Goal: Task Accomplishment & Management: Complete application form

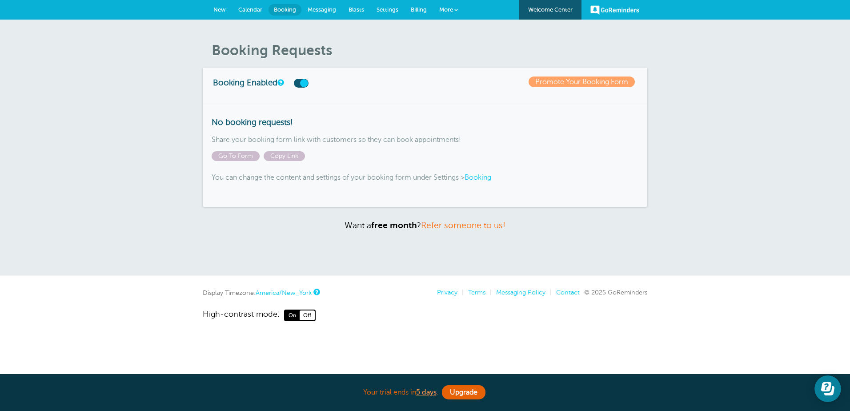
drag, startPoint x: 252, startPoint y: 10, endPoint x: 339, endPoint y: 40, distance: 91.6
click at [252, 10] on span "Calendar" at bounding box center [250, 9] width 24 height 7
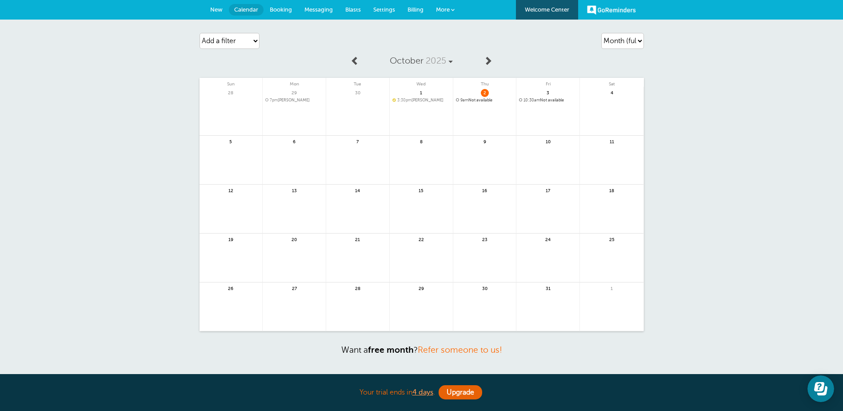
click at [227, 144] on span "5" at bounding box center [231, 141] width 8 height 7
click at [232, 141] on span "5" at bounding box center [231, 141] width 8 height 7
click at [230, 145] on span "5" at bounding box center [231, 142] width 8 height 8
click at [232, 144] on span "5" at bounding box center [231, 142] width 8 height 8
drag, startPoint x: 232, startPoint y: 144, endPoint x: 246, endPoint y: 141, distance: 14.1
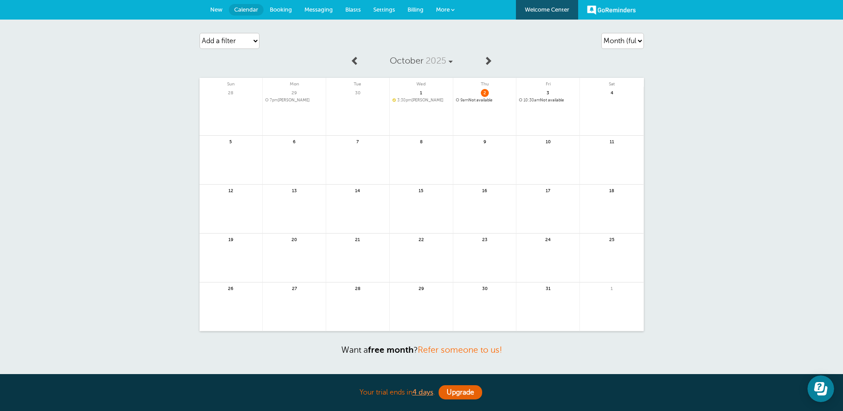
click at [234, 144] on span "5" at bounding box center [231, 141] width 8 height 7
click at [230, 142] on span "5" at bounding box center [231, 141] width 8 height 7
click at [233, 159] on link at bounding box center [231, 165] width 63 height 39
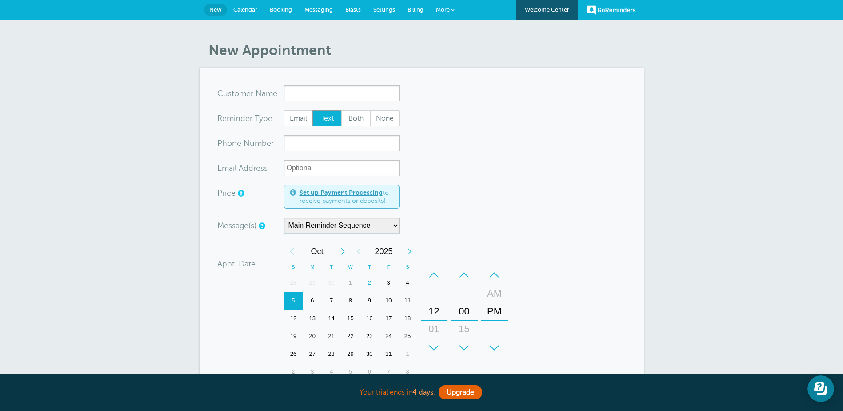
click at [338, 89] on input "x-no-autofill" at bounding box center [342, 93] width 116 height 16
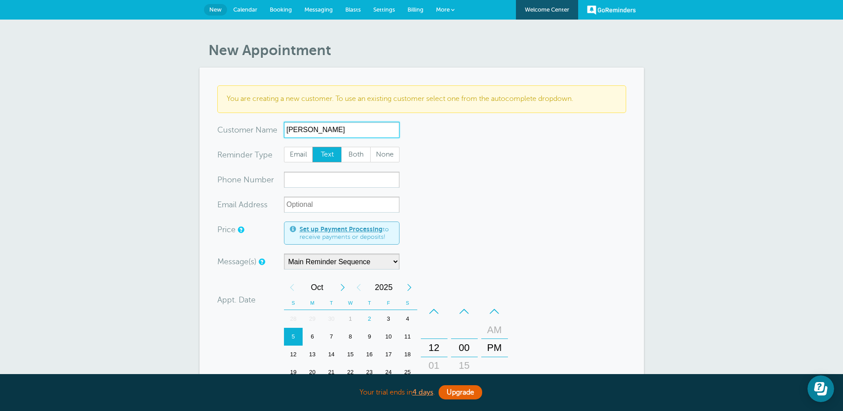
click at [336, 130] on input "Angela" at bounding box center [342, 130] width 116 height 16
type input "[PERSON_NAME]"
click at [355, 157] on span "Both" at bounding box center [356, 154] width 28 height 15
click at [341, 147] on input "Both" at bounding box center [341, 146] width 0 height 0
radio input "true"
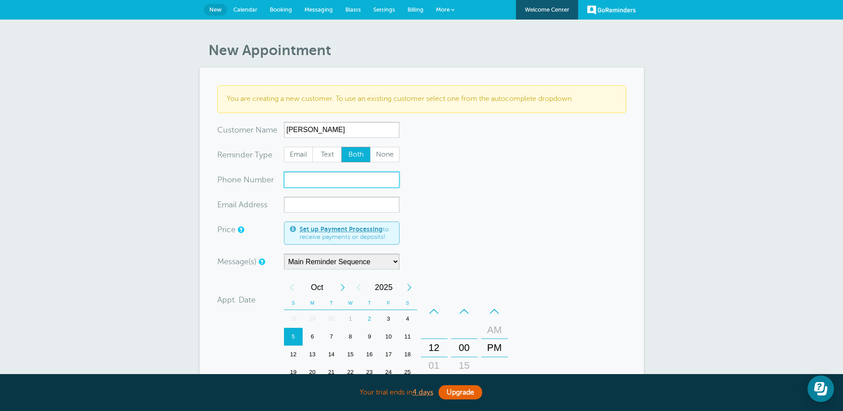
click at [336, 179] on input "xxx-no-autofill" at bounding box center [342, 180] width 116 height 16
type input "4344391892"
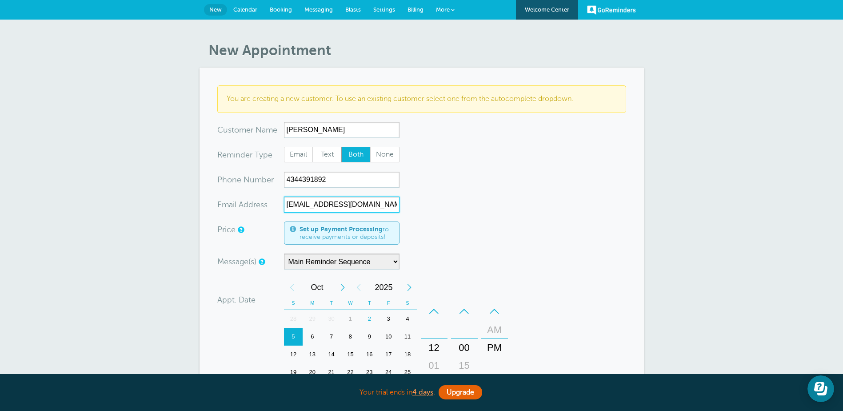
type input "angelablazer@yahoo.com"
click at [91, 212] on div "New Appointment You are creating a new customer. To use an existing customer se…" at bounding box center [421, 333] width 843 height 627
click at [352, 259] on select "Main Reminder Sequence" at bounding box center [342, 261] width 116 height 16
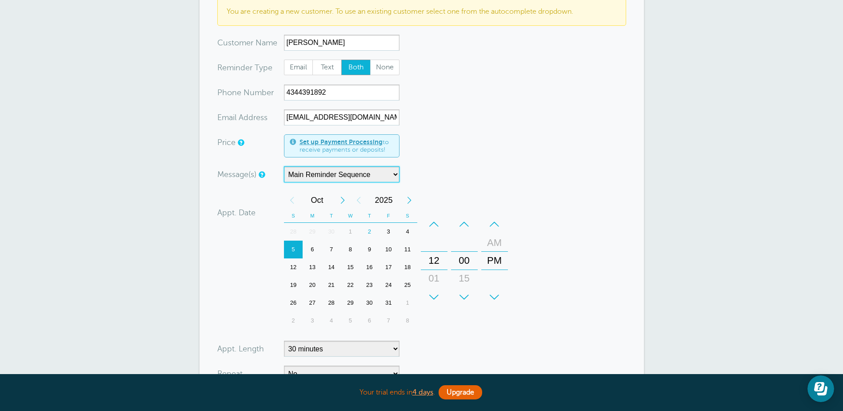
scroll to position [178, 0]
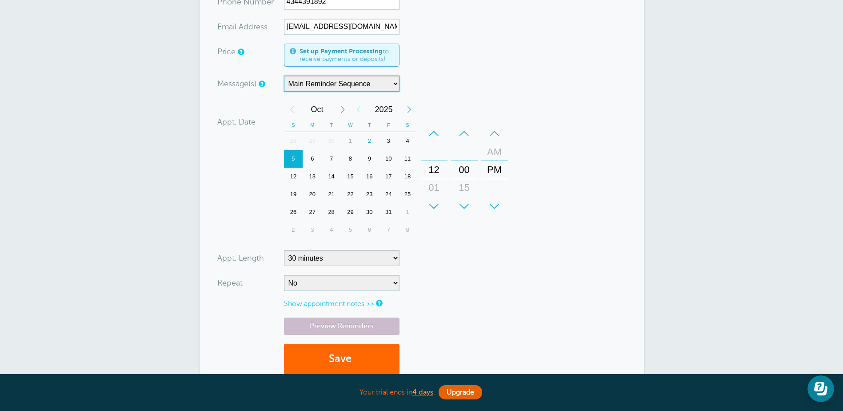
click at [291, 160] on div "5" at bounding box center [293, 159] width 19 height 18
click at [433, 202] on div "+" at bounding box center [434, 206] width 27 height 18
click at [434, 201] on div "+" at bounding box center [434, 206] width 27 height 18
click at [435, 201] on div "+" at bounding box center [434, 206] width 27 height 18
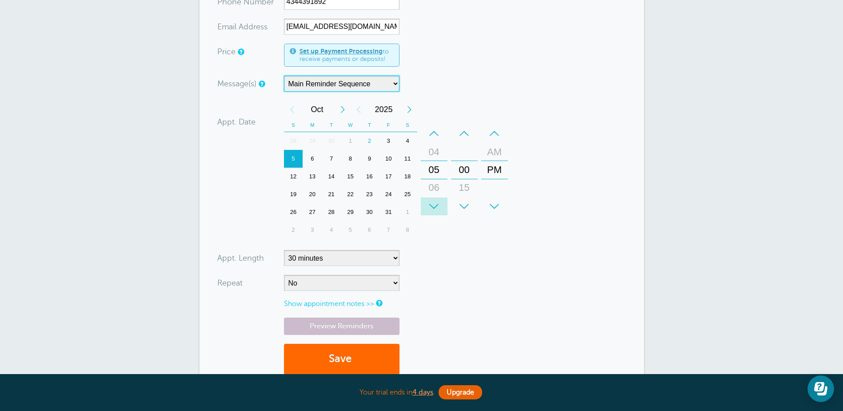
click at [435, 201] on div "+" at bounding box center [434, 206] width 27 height 18
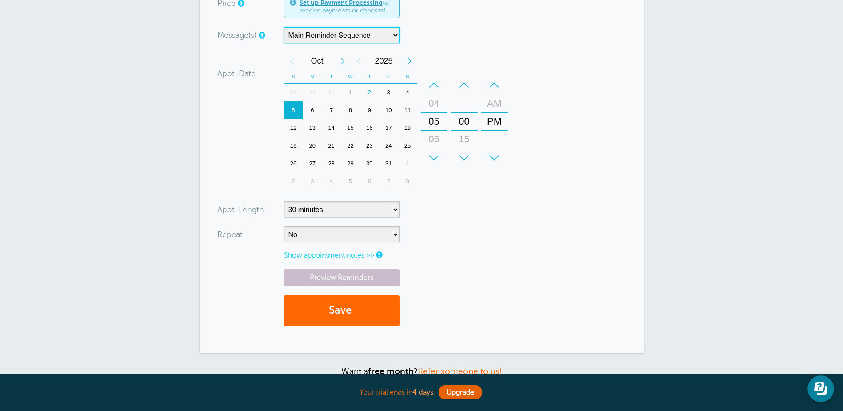
scroll to position [267, 0]
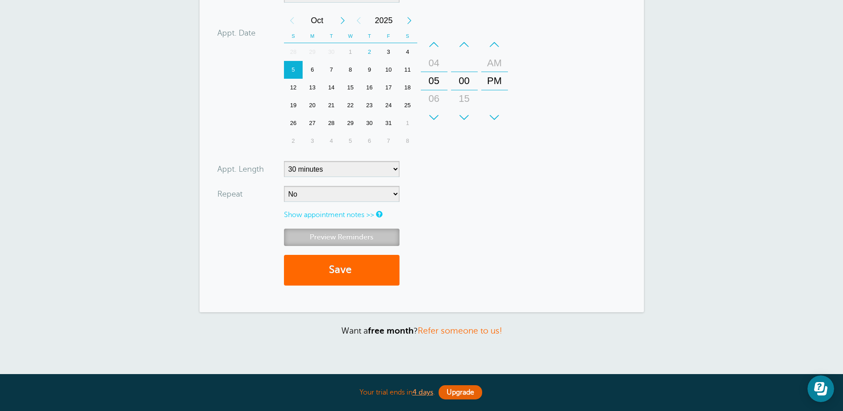
click at [343, 239] on link "Preview Reminders" at bounding box center [342, 236] width 116 height 17
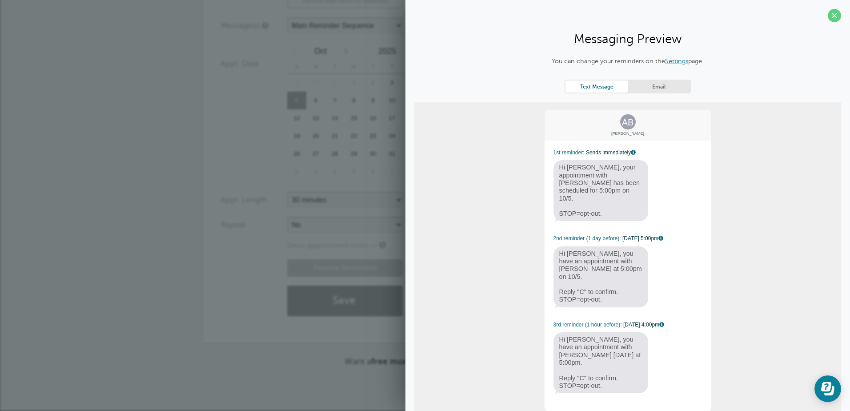
click at [661, 84] on link "Email" at bounding box center [659, 86] width 62 height 12
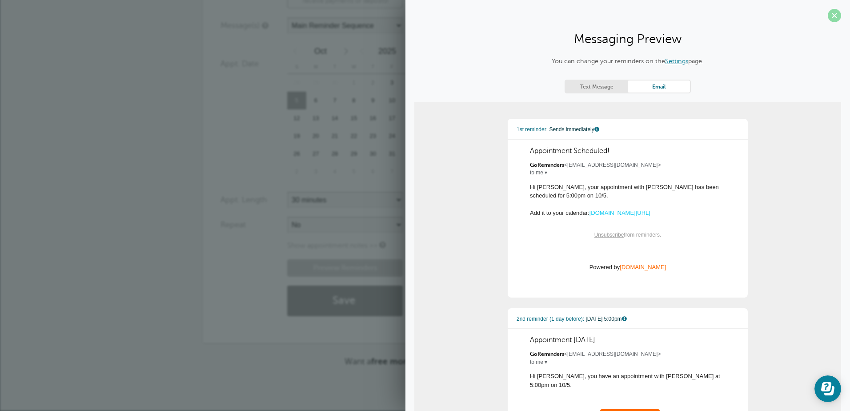
click at [828, 17] on span at bounding box center [834, 15] width 13 height 13
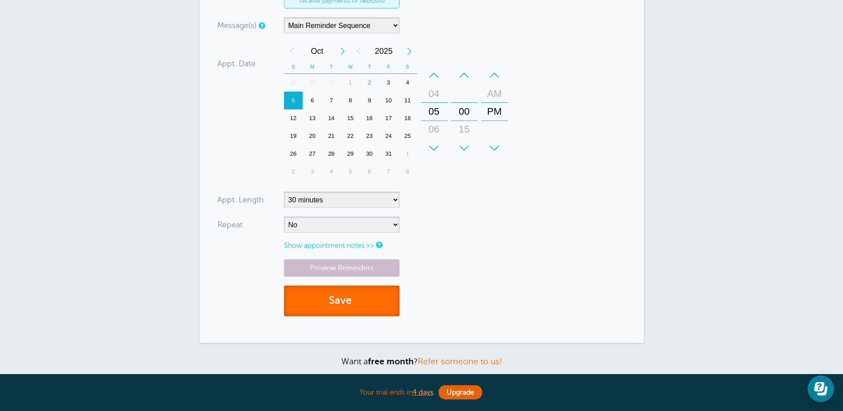
click at [337, 301] on button "Save" at bounding box center [342, 300] width 116 height 31
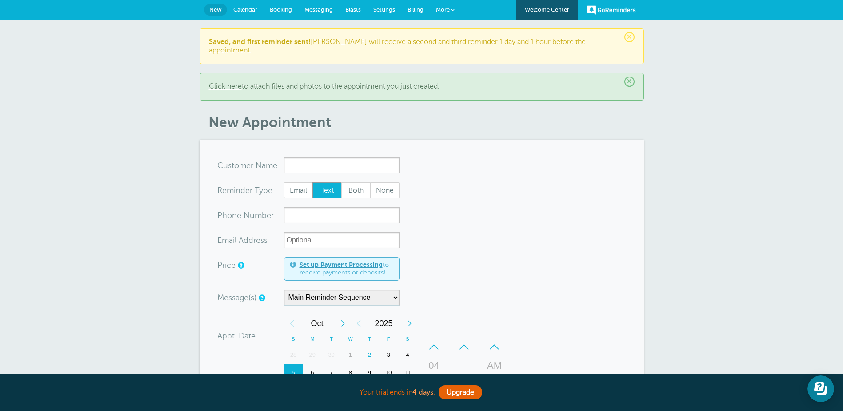
click at [248, 8] on span "Calendar" at bounding box center [245, 9] width 24 height 7
